Goal: Check status: Check status

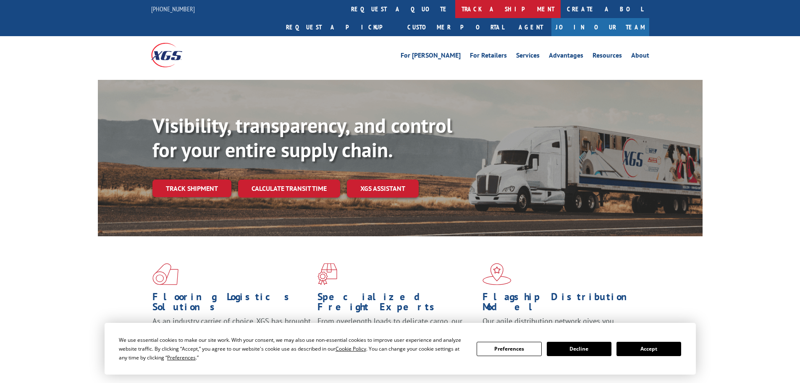
click at [455, 8] on link "track a shipment" at bounding box center [507, 9] width 105 height 18
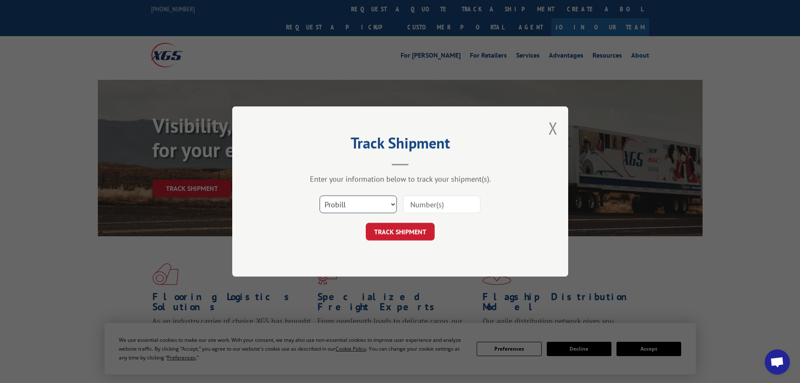
click at [345, 207] on select "Select category... Probill BOL PO" at bounding box center [358, 204] width 77 height 18
select select "bol"
click at [320, 195] on select "Select category... Probill BOL PO" at bounding box center [358, 204] width 77 height 18
click at [442, 210] on input at bounding box center [441, 204] width 77 height 18
paste input "5476983"
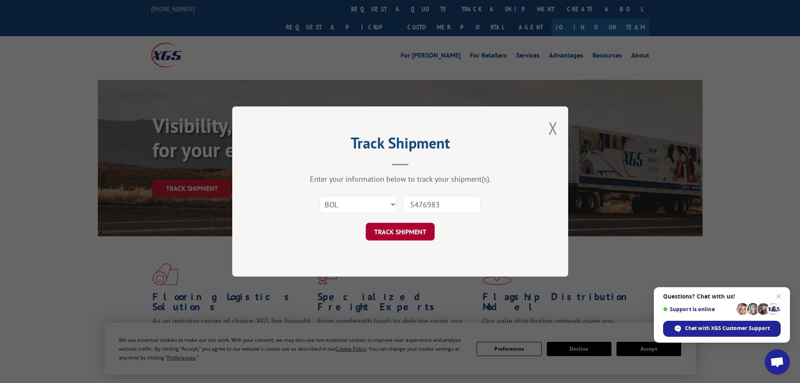
type input "5476983"
click at [409, 226] on button "TRACK SHIPMENT" at bounding box center [400, 232] width 69 height 18
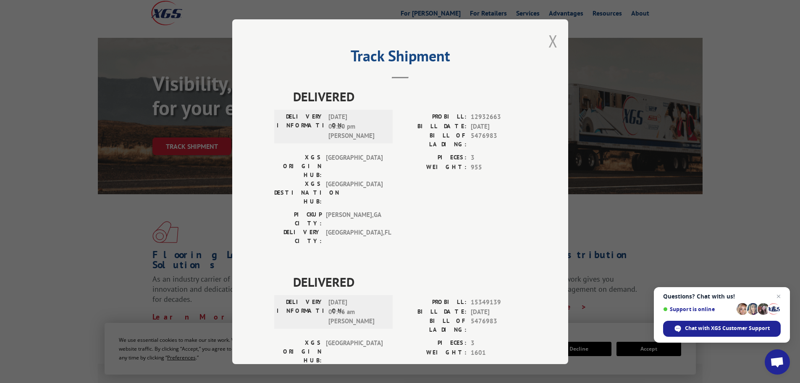
click at [551, 45] on button "Close modal" at bounding box center [553, 41] width 9 height 22
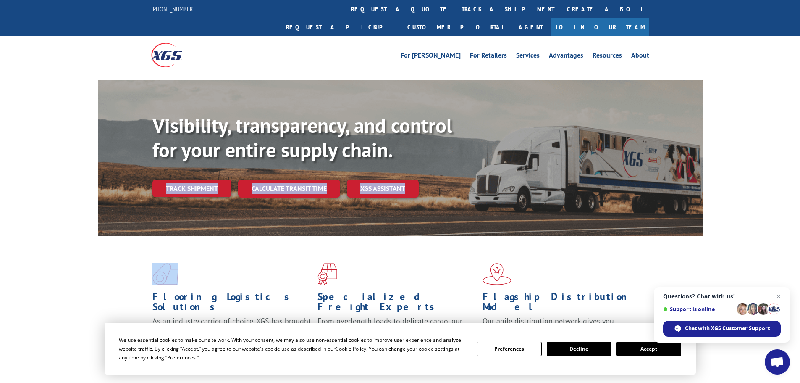
drag, startPoint x: 57, startPoint y: 218, endPoint x: 87, endPoint y: 232, distance: 33.1
click at [147, 263] on div "Flooring Logistics Solutions As an industry carrier of choice, XGS has brought …" at bounding box center [400, 313] width 605 height 154
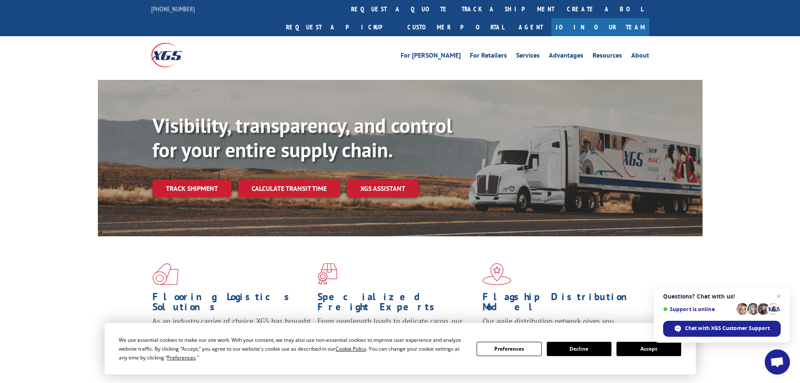
drag, startPoint x: 107, startPoint y: 247, endPoint x: 259, endPoint y: 257, distance: 152.4
click at [246, 258] on div "Flooring Logistics Solutions As an industry carrier of choice, XGS has brought …" at bounding box center [400, 313] width 605 height 154
click at [208, 263] on span at bounding box center [235, 274] width 165 height 22
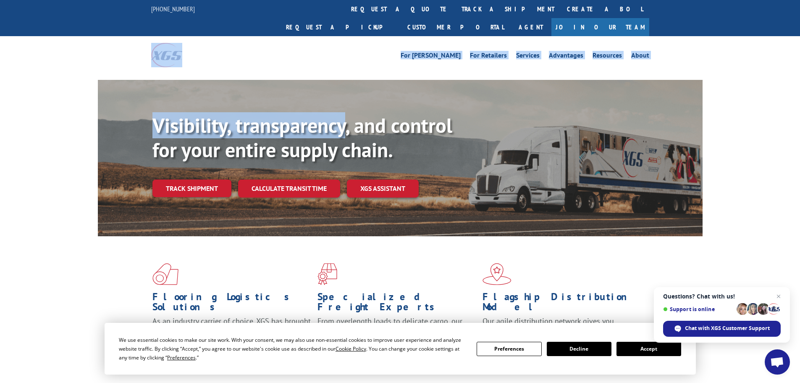
drag, startPoint x: 81, startPoint y: 40, endPoint x: 359, endPoint y: 71, distance: 280.3
click at [309, 36] on div "For [PERSON_NAME] For Retailers Services Advantages Resources About For [PERSON…" at bounding box center [400, 54] width 498 height 37
click at [306, 49] on div "For [PERSON_NAME] For Retailers Services Advantages Resources About For [PERSON…" at bounding box center [463, 55] width 374 height 13
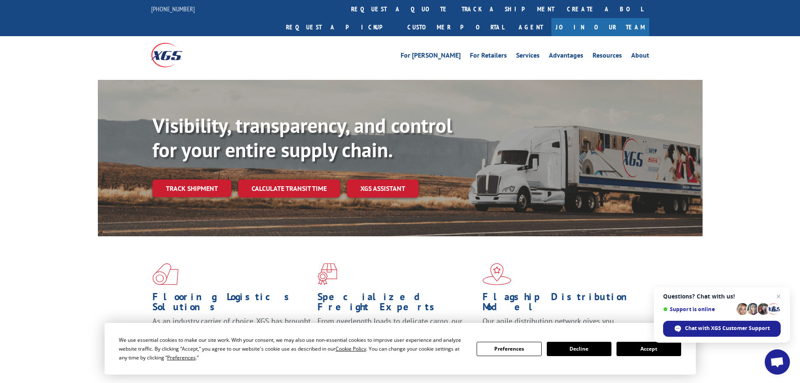
drag, startPoint x: 264, startPoint y: 41, endPoint x: 145, endPoint y: 39, distance: 118.9
click at [148, 36] on div "For [PERSON_NAME] For Retailers Services Advantages Resources About For [PERSON…" at bounding box center [400, 54] width 800 height 37
click at [117, 38] on div "For [PERSON_NAME] For Retailers Services Advantages Resources About For [PERSON…" at bounding box center [400, 54] width 800 height 37
